Goal: Task Accomplishment & Management: Use online tool/utility

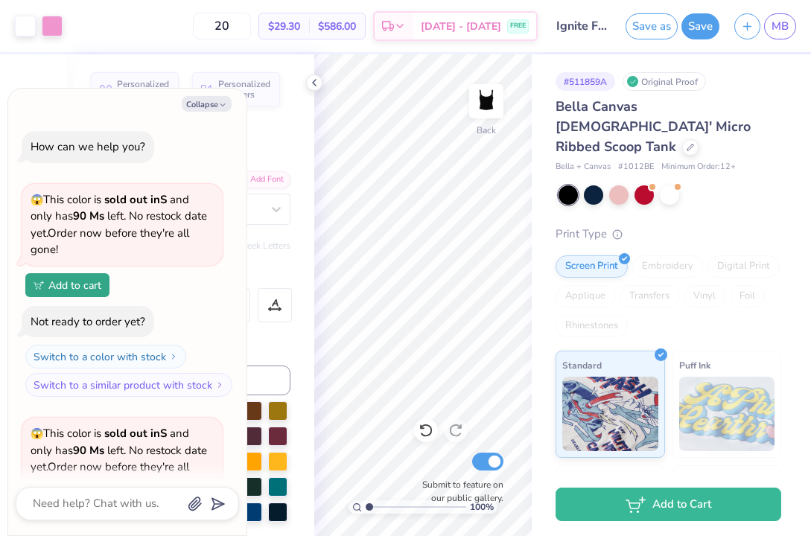
scroll to position [1358, 0]
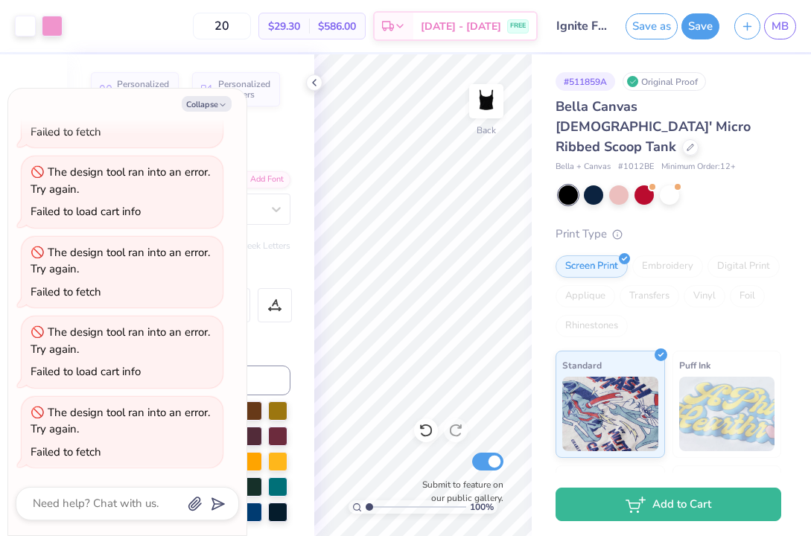
type textarea "x"
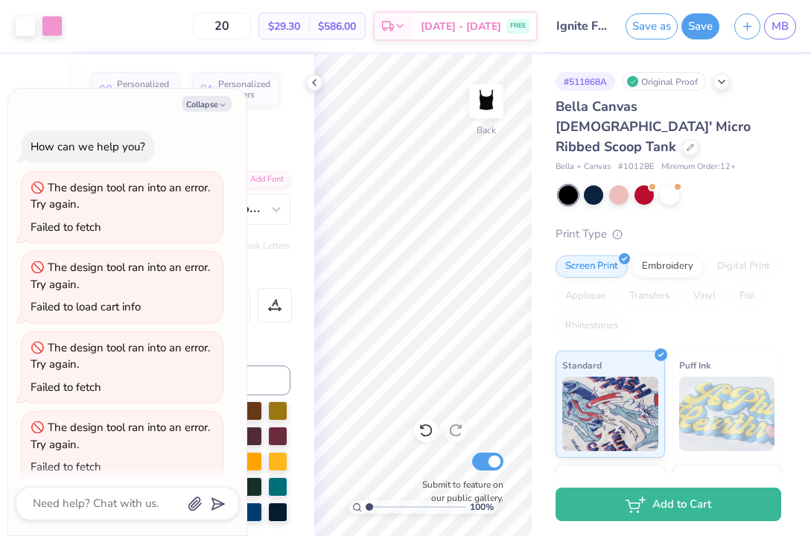
scroll to position [649, 0]
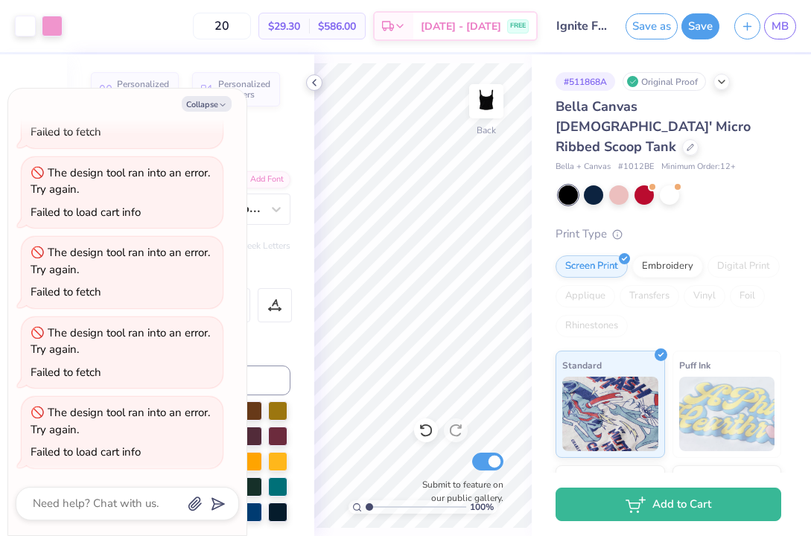
click at [316, 85] on icon at bounding box center [314, 83] width 12 height 12
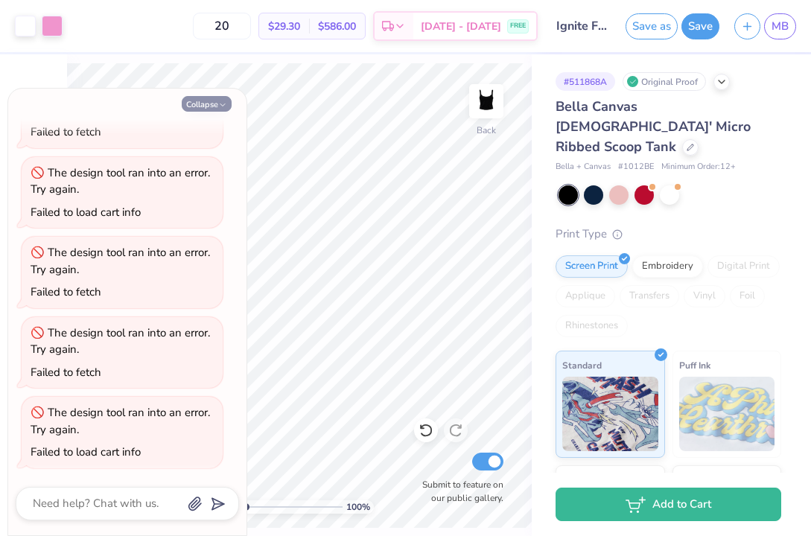
click at [216, 99] on button "Collapse" at bounding box center [207, 104] width 50 height 16
type textarea "x"
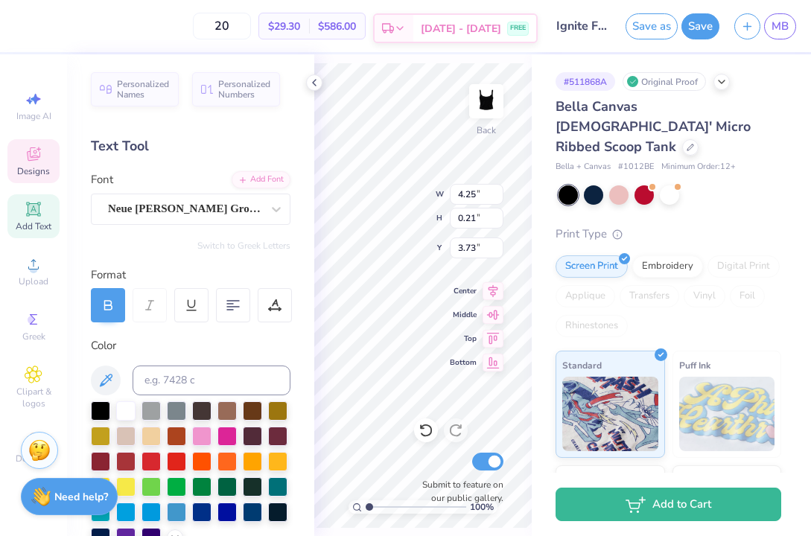
scroll to position [0, 5]
type textarea "[GEOGRAPHIC_DATA] 2010"
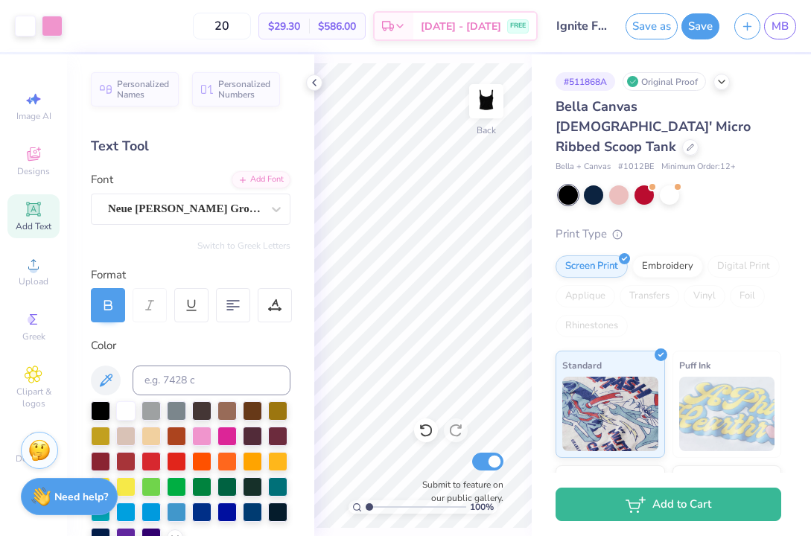
click at [467, 324] on div "100 % Back Submit to feature on our public gallery." at bounding box center [422, 295] width 217 height 482
click at [467, 324] on div "Middle" at bounding box center [477, 321] width 54 height 18
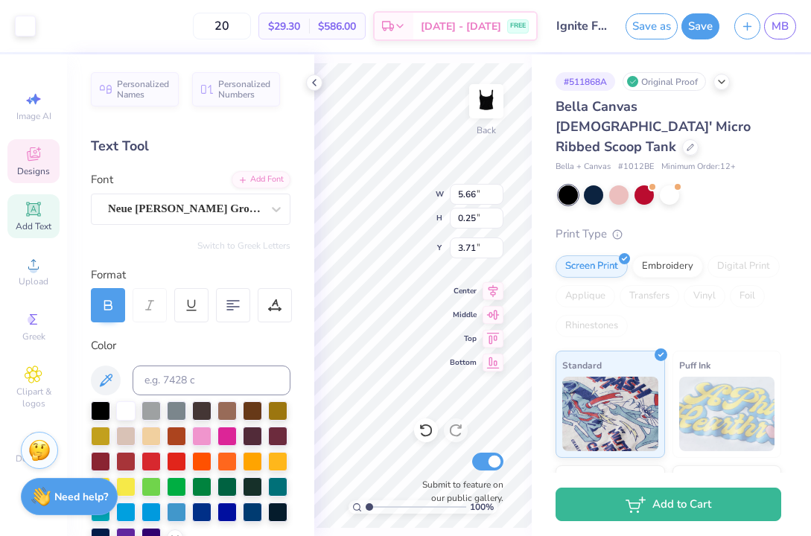
click at [468, 322] on div "100 % Back W 5.66 5.66 " H 0.25 0.25 " Y 3.71 3.71 " Center Middle Top Bottom S…" at bounding box center [422, 295] width 217 height 482
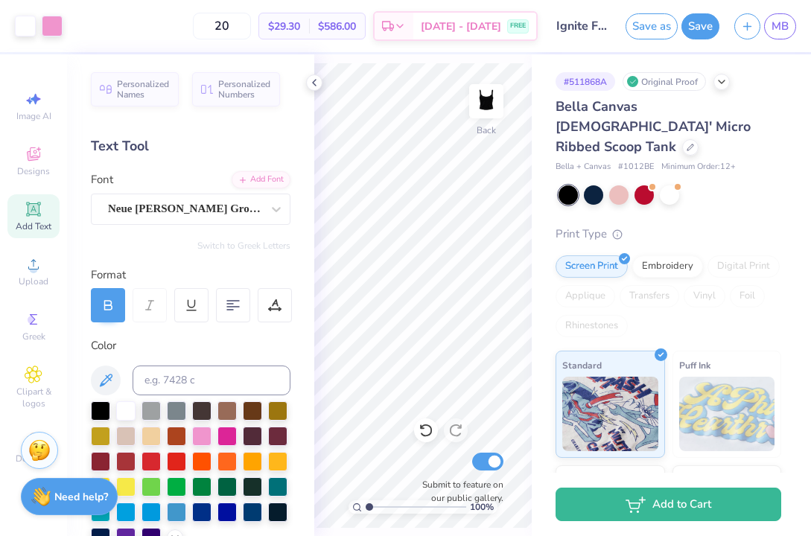
click at [468, 323] on div "100 % Back Submit to feature on our public gallery." at bounding box center [422, 295] width 217 height 482
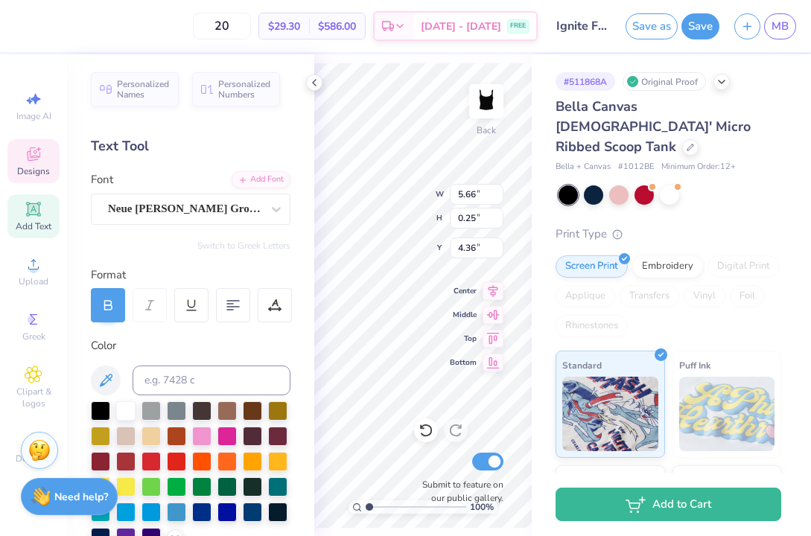
type input "4.36"
type textarea "[GEOGRAPHIC_DATA]"
type input "3.62"
type input "3.88"
click at [492, 316] on icon at bounding box center [493, 313] width 21 height 18
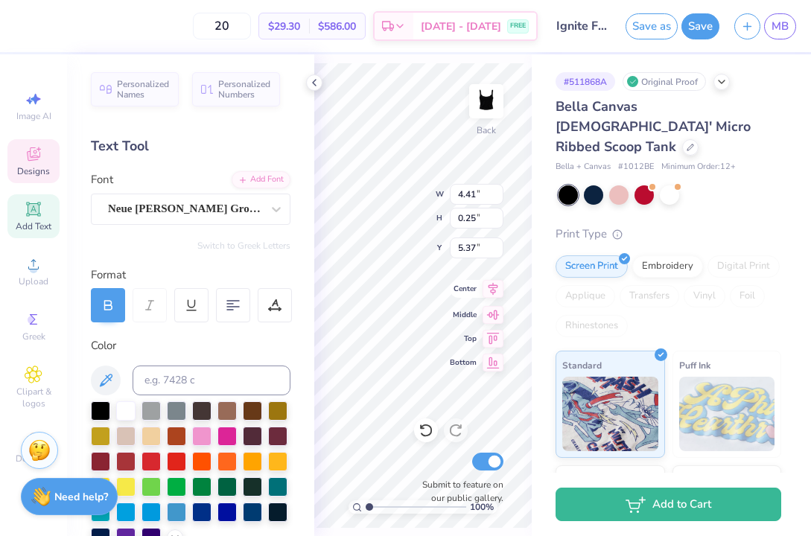
click at [491, 293] on icon at bounding box center [493, 289] width 21 height 18
click at [492, 285] on icon at bounding box center [493, 289] width 10 height 13
type input "3.82"
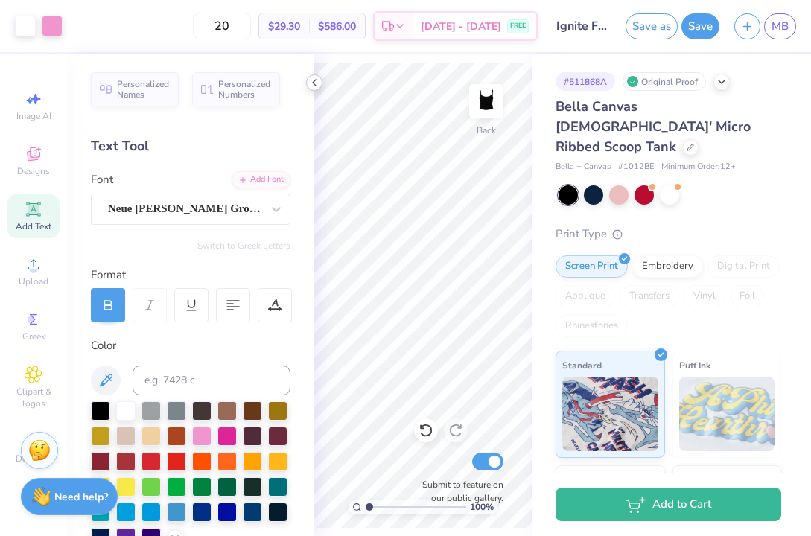
click at [315, 84] on polyline at bounding box center [314, 83] width 3 height 6
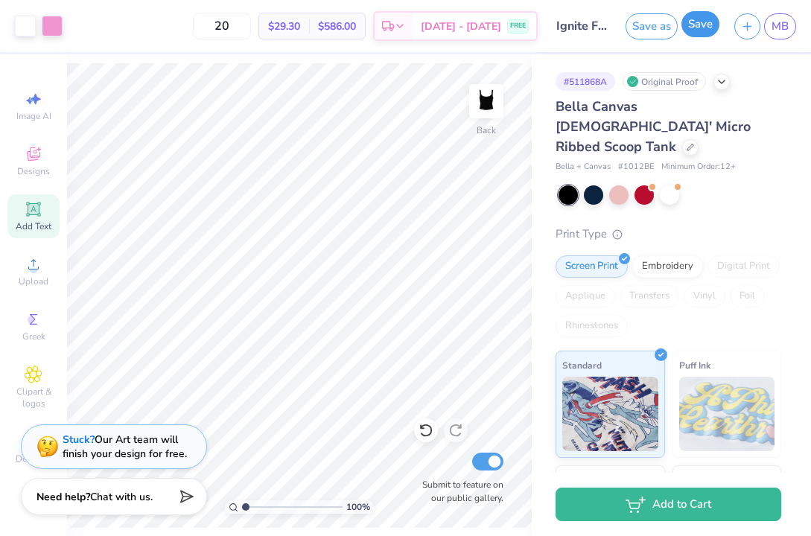
click at [692, 24] on button "Save" at bounding box center [700, 24] width 38 height 26
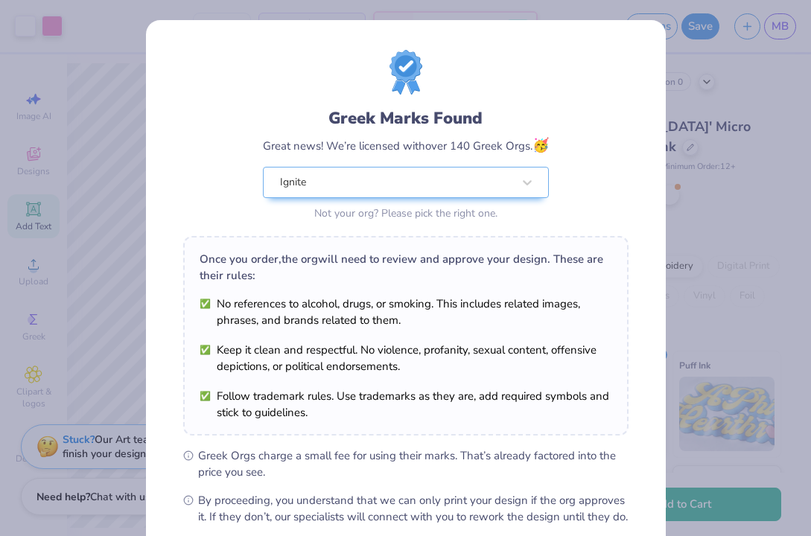
scroll to position [161, 0]
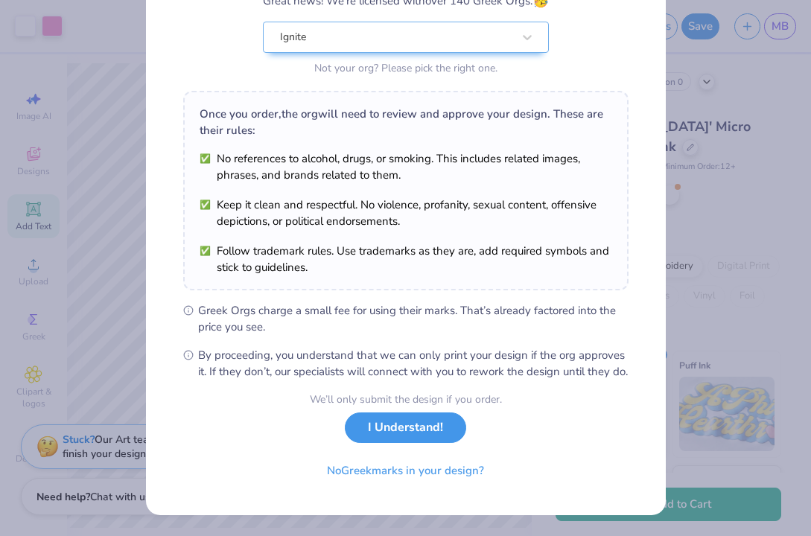
click at [439, 429] on button "I Understand!" at bounding box center [405, 428] width 121 height 31
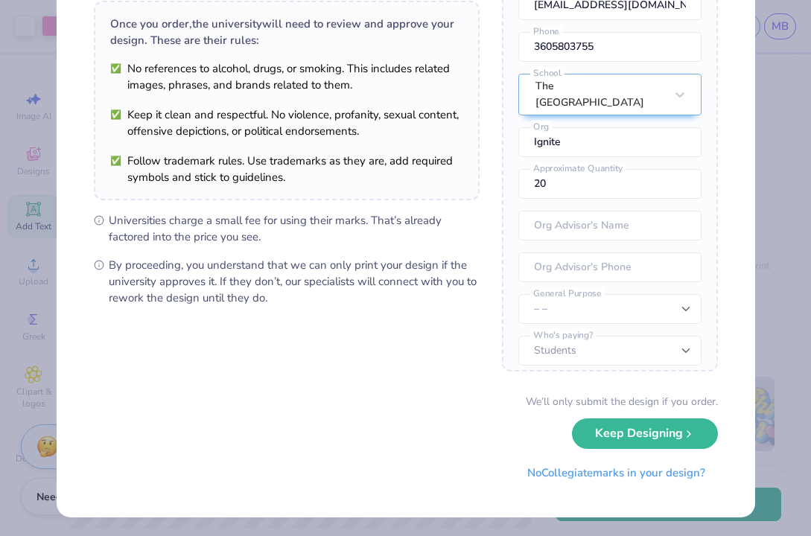
scroll to position [112, 0]
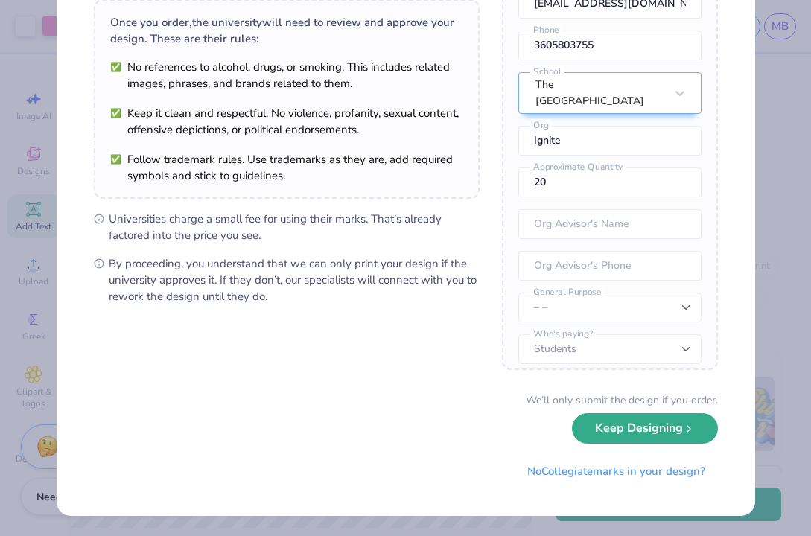
click at [631, 436] on button "Keep Designing" at bounding box center [645, 428] width 146 height 31
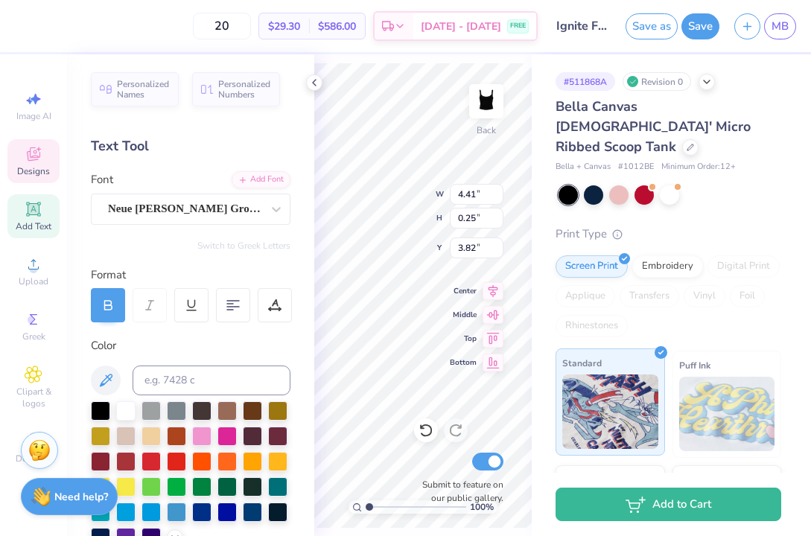
scroll to position [0, 0]
type textarea "[GEOGRAPHIC_DATA]"
click at [404, 206] on div "100 % Back W 4.41 4.41 " H 0.25 0.25 " Y 3.82 3.82 " Center Middle Top Bottom S…" at bounding box center [422, 295] width 217 height 482
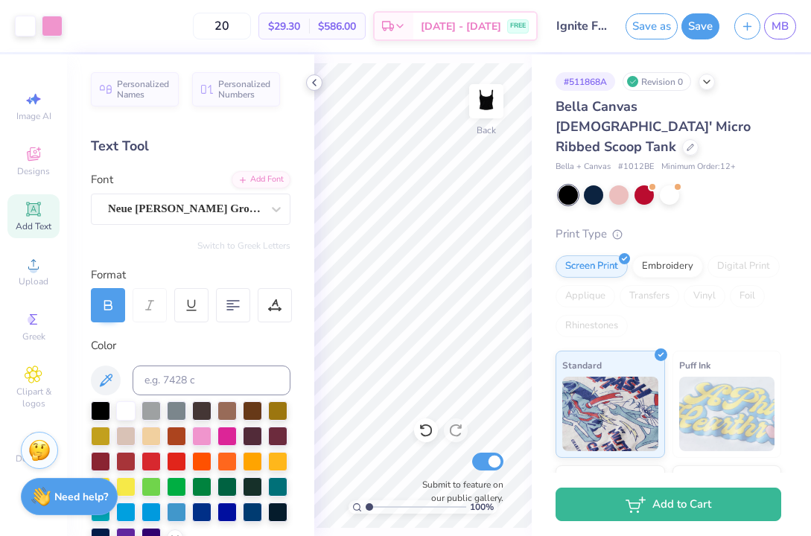
click at [315, 82] on icon at bounding box center [314, 83] width 12 height 12
